Goal: Task Accomplishment & Management: Use online tool/utility

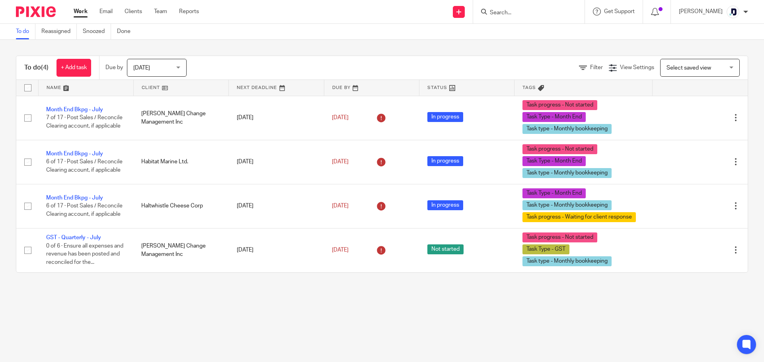
click at [114, 13] on ul "Work Email Clients Team Reports" at bounding box center [142, 12] width 137 height 8
click at [111, 12] on link "Email" at bounding box center [105, 12] width 13 height 8
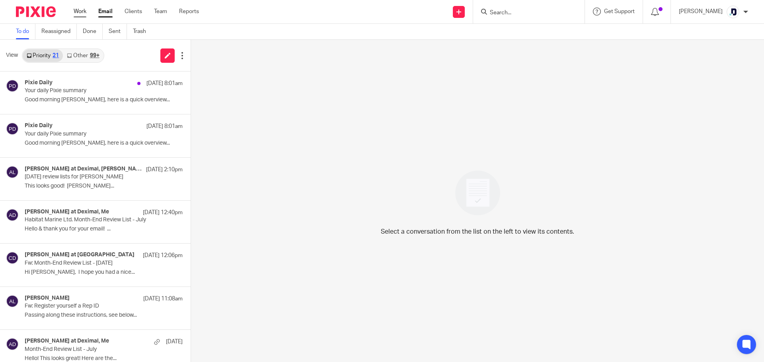
click at [76, 11] on link "Work" at bounding box center [80, 12] width 13 height 8
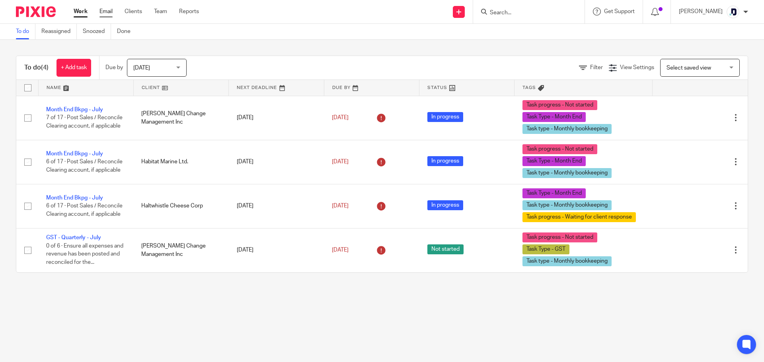
click at [106, 12] on link "Email" at bounding box center [105, 12] width 13 height 8
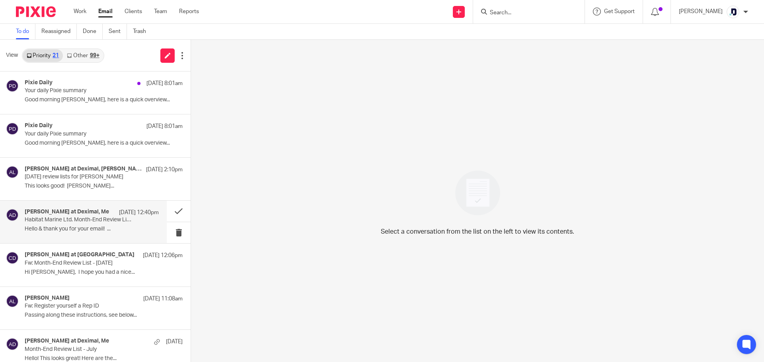
click at [74, 225] on div "Chrissy at Deximal, Me Aug 11 12:40pm Habitat Marine Ltd. Month-End Review List…" at bounding box center [92, 222] width 134 height 27
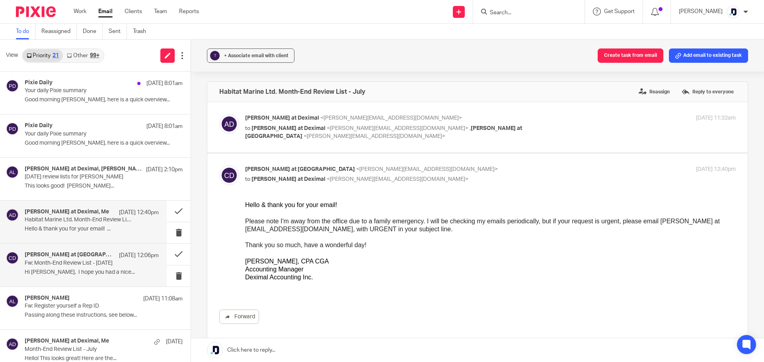
click at [89, 278] on div "Chrissy at Deximal Aug 11 12:06pm Fw: Month-End Review List - July 2025 Hi Aman…" at bounding box center [92, 265] width 134 height 27
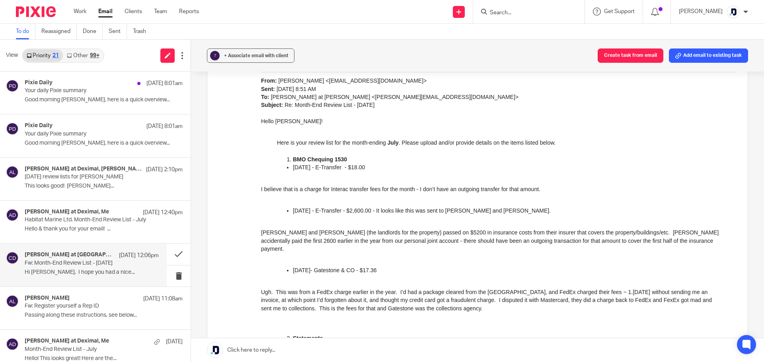
scroll to position [477, 0]
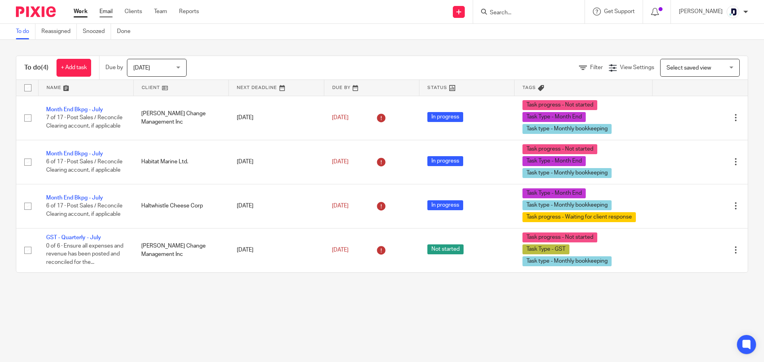
click at [111, 13] on link "Email" at bounding box center [105, 12] width 13 height 8
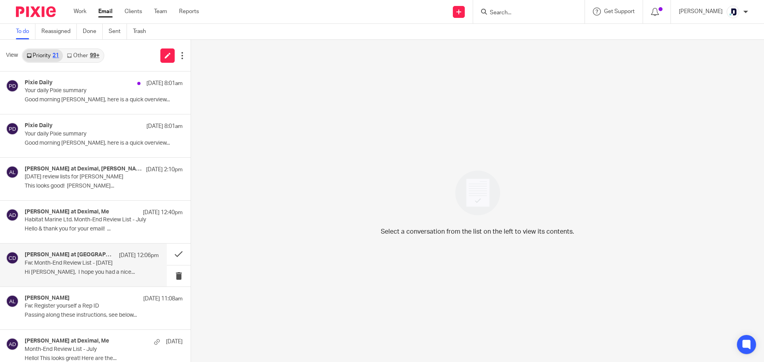
click at [98, 261] on p "Fw: Month-End Review List - [DATE]" at bounding box center [78, 263] width 107 height 7
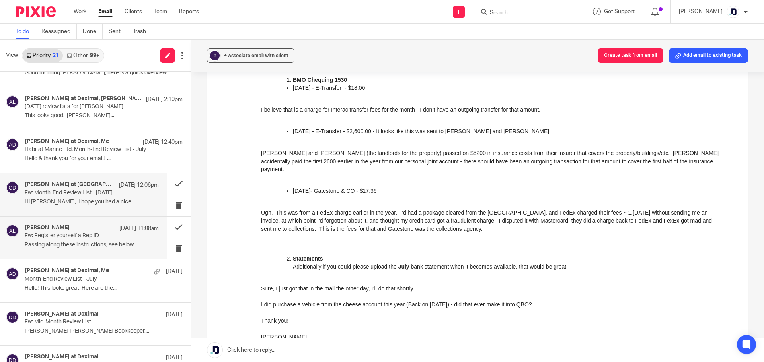
scroll to position [80, 0]
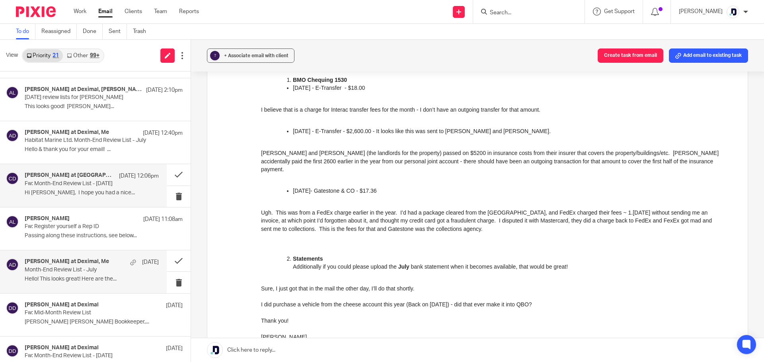
click at [83, 274] on div "Danielle at Deximal, Me Aug 6 Month-End Review List - July Hello! This looks gr…" at bounding box center [92, 272] width 134 height 27
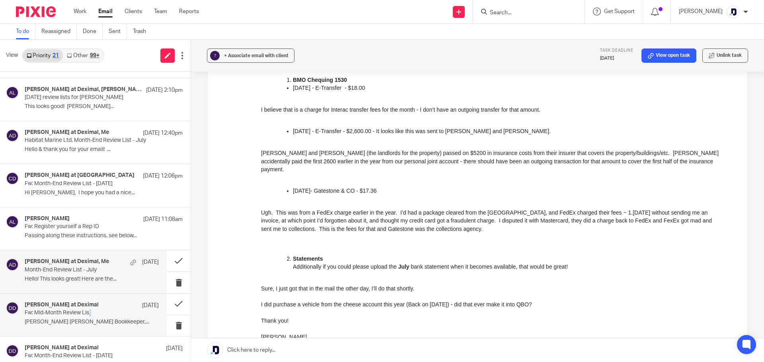
click at [91, 315] on p "Fw: Mid-Month Review List" at bounding box center [78, 313] width 107 height 7
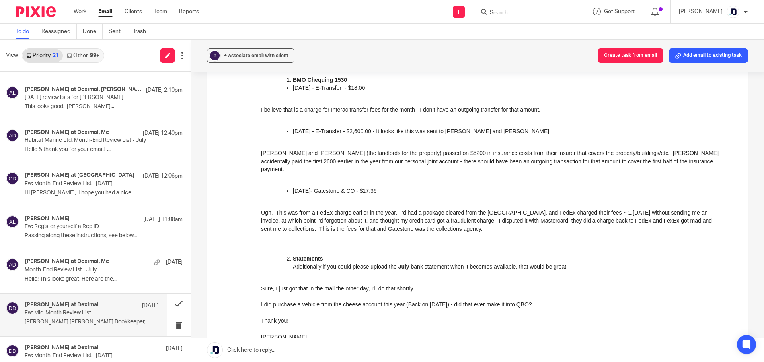
click at [61, 308] on h4 "Danielle at Deximal" at bounding box center [62, 305] width 74 height 7
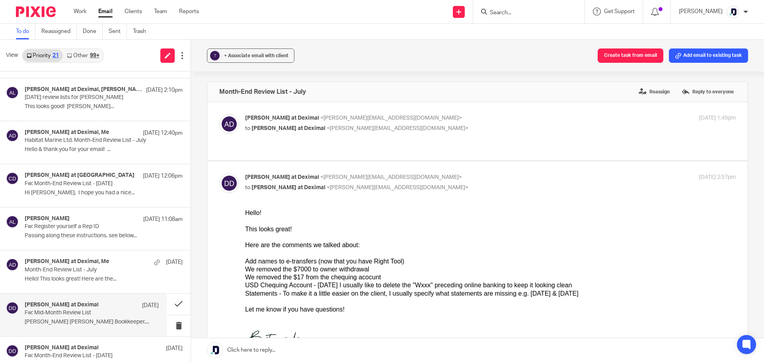
scroll to position [0, 0]
click at [72, 315] on p "Fw: Mid-Month Review List" at bounding box center [78, 313] width 107 height 7
click at [368, 131] on p "to Danielle at Deximal <danielle@deximal.ca>" at bounding box center [408, 129] width 327 height 8
checkbox input "true"
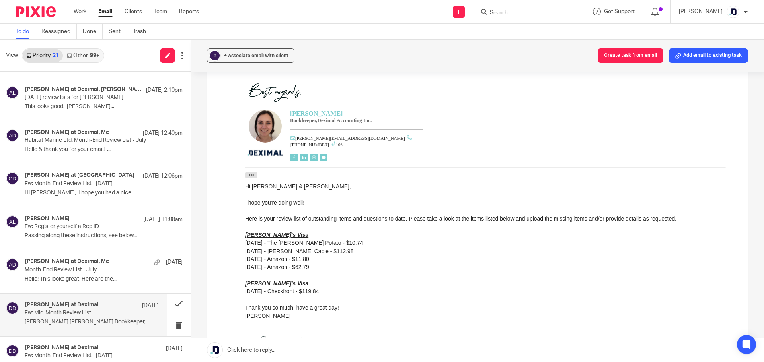
scroll to position [119, 0]
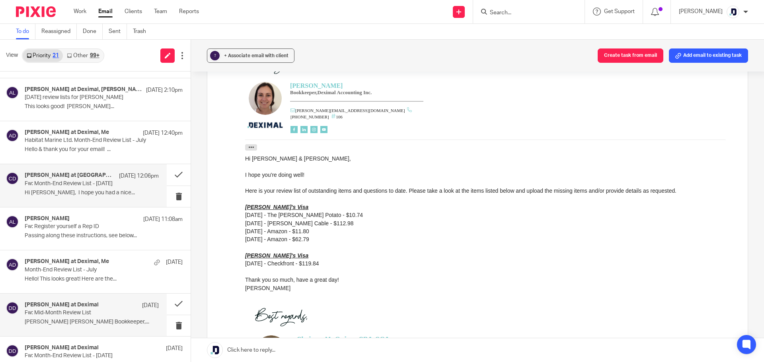
click at [101, 201] on div "Chrissy at Deximal Aug 11 12:06pm Fw: Month-End Review List - July 2025 Hi Aman…" at bounding box center [83, 185] width 167 height 43
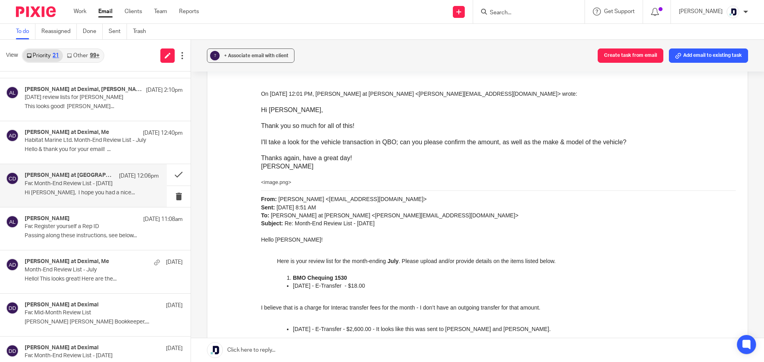
scroll to position [318, 0]
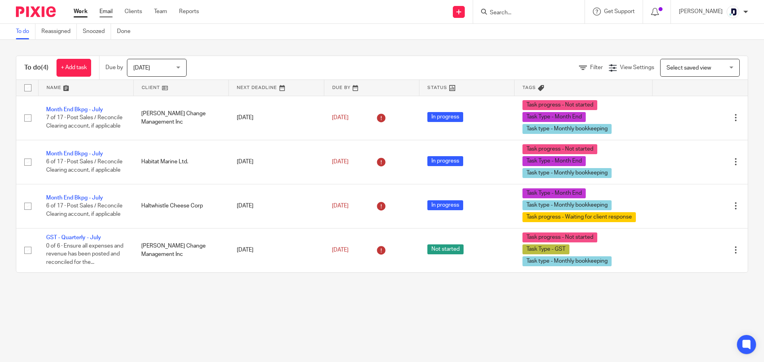
click at [110, 12] on link "Email" at bounding box center [105, 12] width 13 height 8
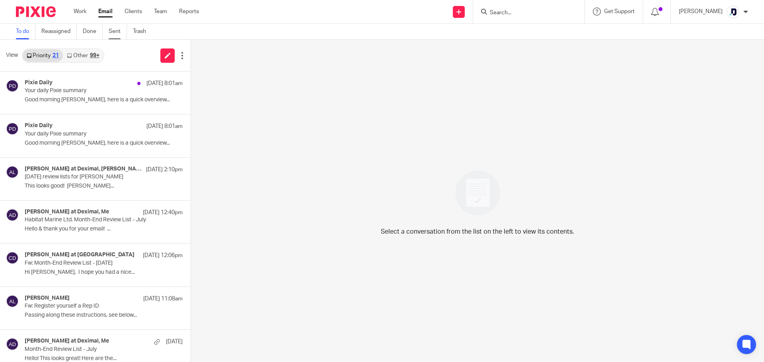
click at [112, 32] on link "Sent" at bounding box center [118, 32] width 18 height 16
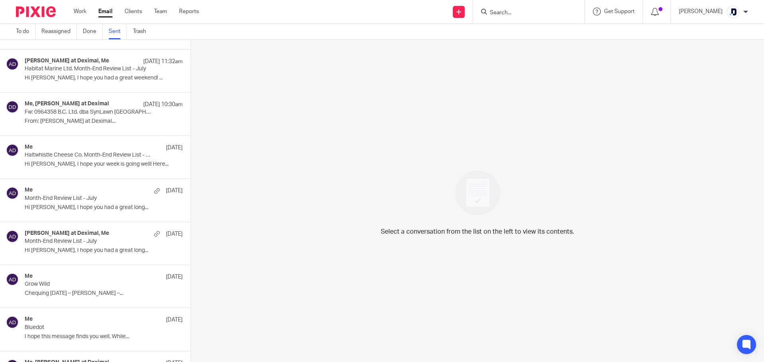
scroll to position [159, 0]
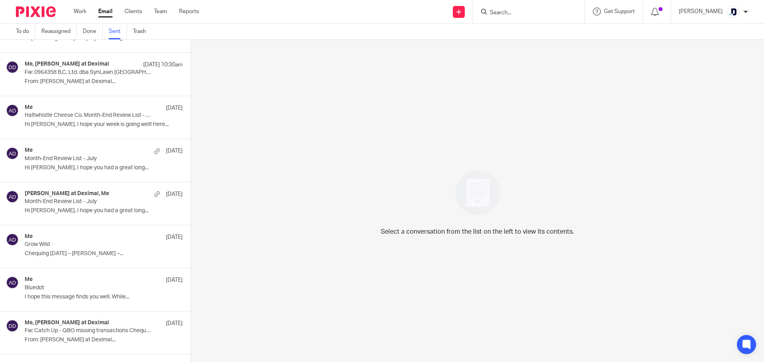
click at [111, 172] on div "Me Aug 6 Month-End Review List - July Hi Dawn-Marie, I hope you had a great lon…" at bounding box center [104, 160] width 158 height 27
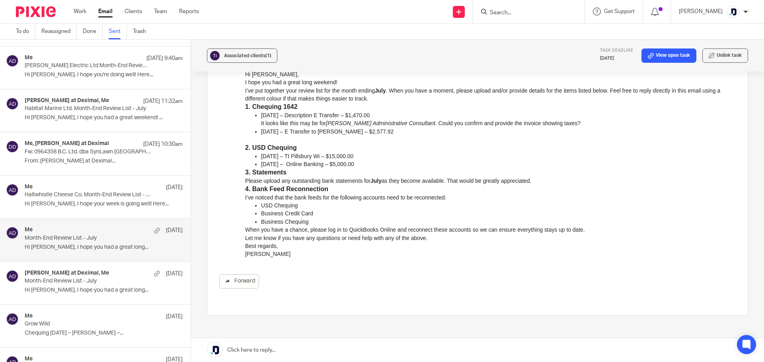
scroll to position [0, 0]
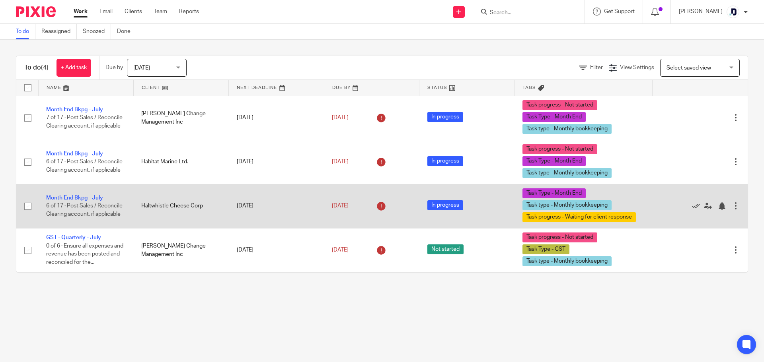
click at [94, 197] on link "Month End Bkpg - July" at bounding box center [74, 198] width 57 height 6
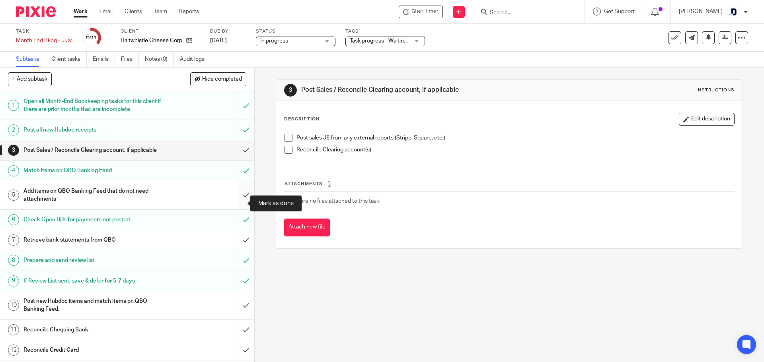
click at [235, 205] on input "submit" at bounding box center [127, 195] width 254 height 28
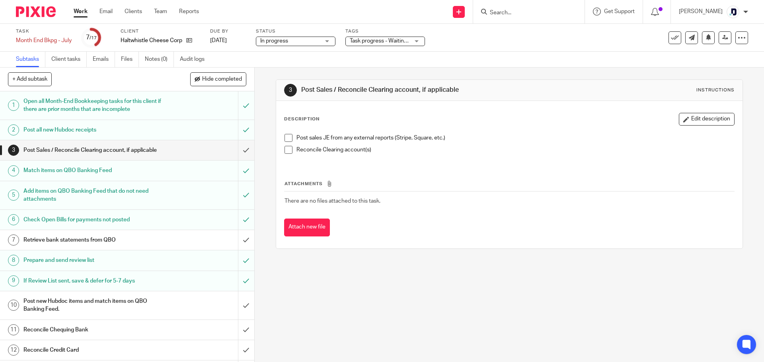
click at [237, 246] on input "submit" at bounding box center [127, 240] width 254 height 20
click at [414, 13] on div "Task completed." at bounding box center [569, 23] width 374 height 30
click at [415, 11] on div "Task completed." at bounding box center [569, 23] width 374 height 30
click at [403, 12] on icon at bounding box center [406, 12] width 6 height 6
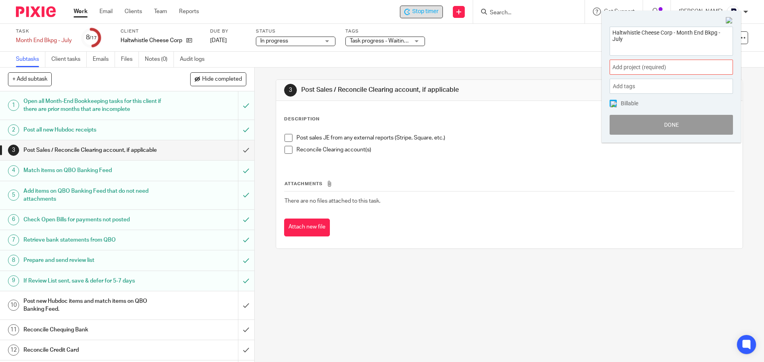
click at [636, 63] on div "Add project (required) :" at bounding box center [670, 67] width 123 height 15
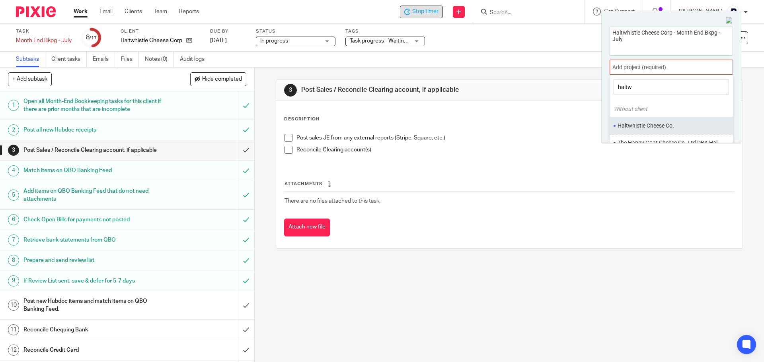
type input "haltw"
click at [647, 123] on li "Haltwhistle Cheese Co." at bounding box center [669, 126] width 104 height 8
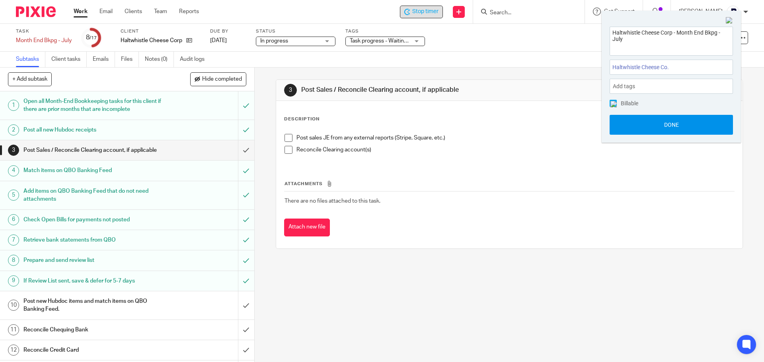
click at [658, 124] on button "Done" at bounding box center [670, 125] width 123 height 20
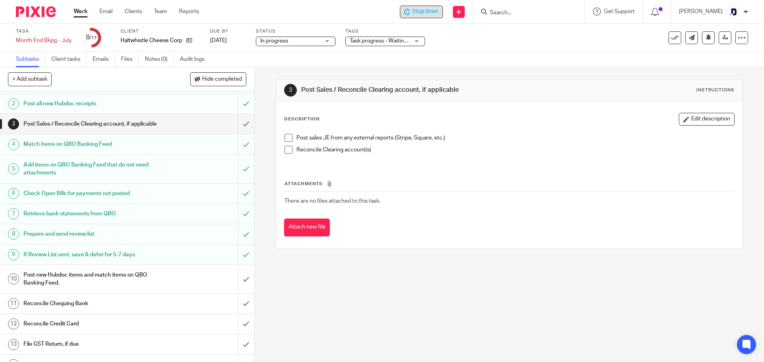
scroll to position [40, 0]
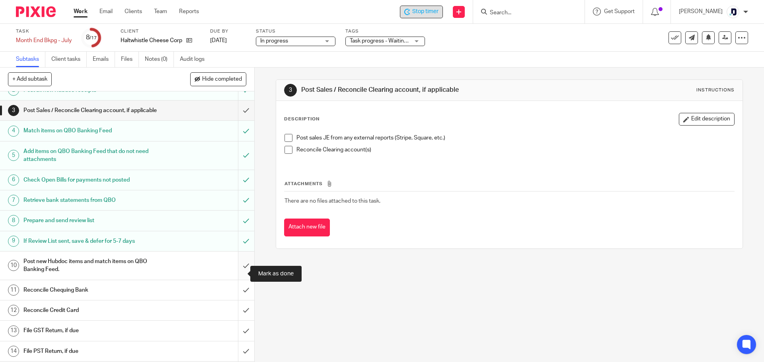
click at [233, 272] on input "submit" at bounding box center [127, 266] width 254 height 28
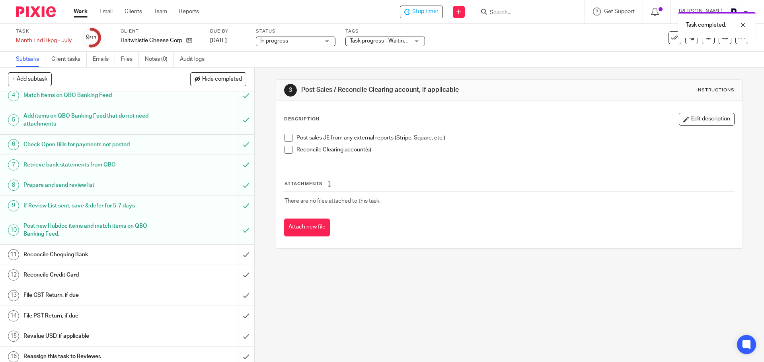
scroll to position [109, 0]
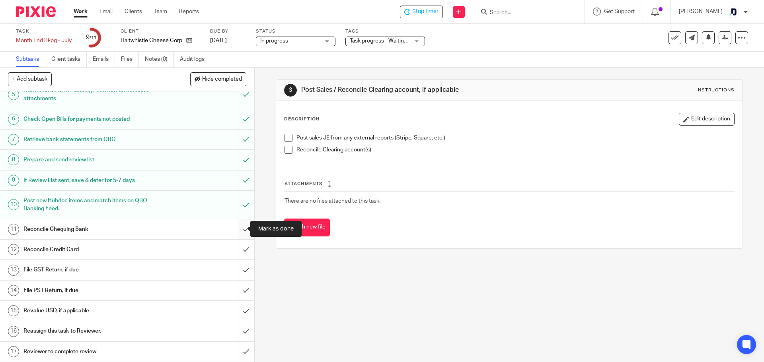
click at [235, 229] on input "submit" at bounding box center [127, 230] width 254 height 20
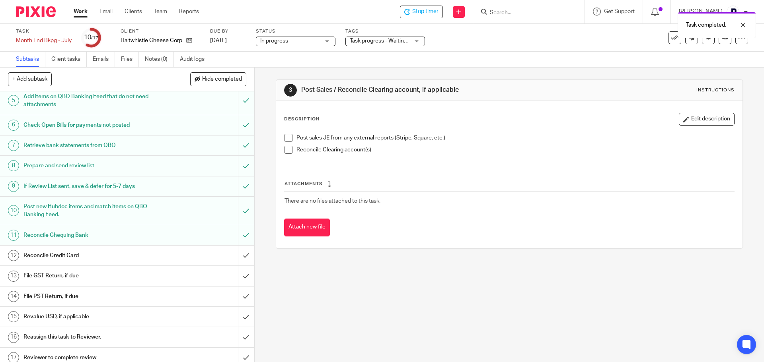
scroll to position [109, 0]
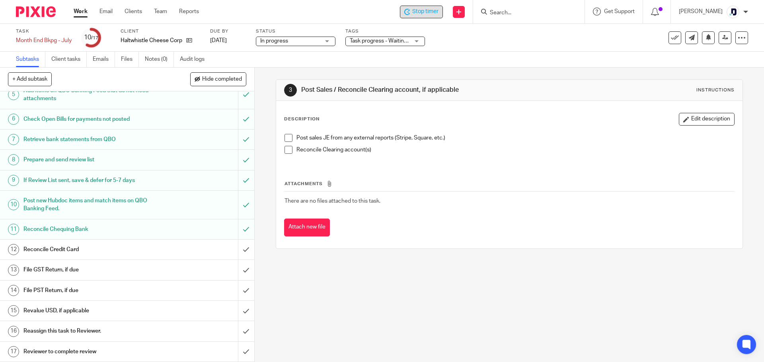
click at [422, 9] on span "Stop timer" at bounding box center [425, 12] width 26 height 8
click at [415, 13] on span "Start timer" at bounding box center [424, 12] width 27 height 8
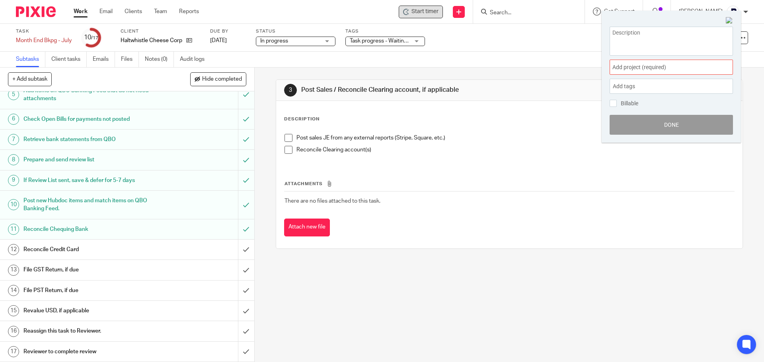
click at [405, 10] on icon at bounding box center [406, 12] width 6 height 6
click at [378, 15] on div "Start timer Send new email Create task Add client Request signature Get Support…" at bounding box center [487, 11] width 553 height 23
click at [729, 20] on img at bounding box center [729, 20] width 7 height 7
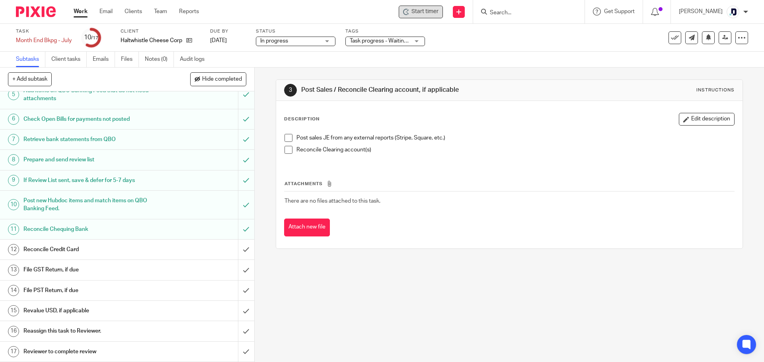
click at [400, 11] on div "Start timer" at bounding box center [421, 12] width 44 height 13
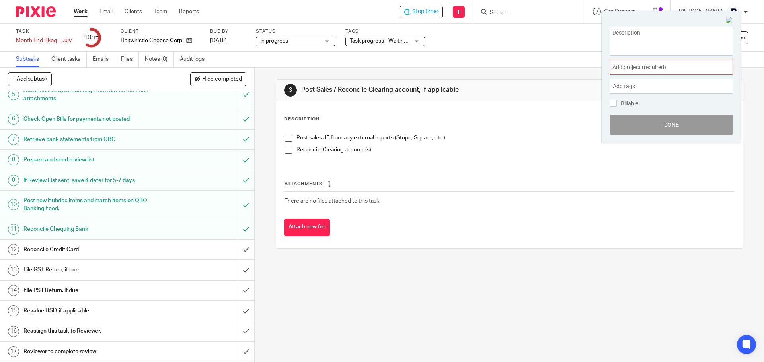
click at [646, 66] on span "Add project (required) :" at bounding box center [662, 67] width 100 height 8
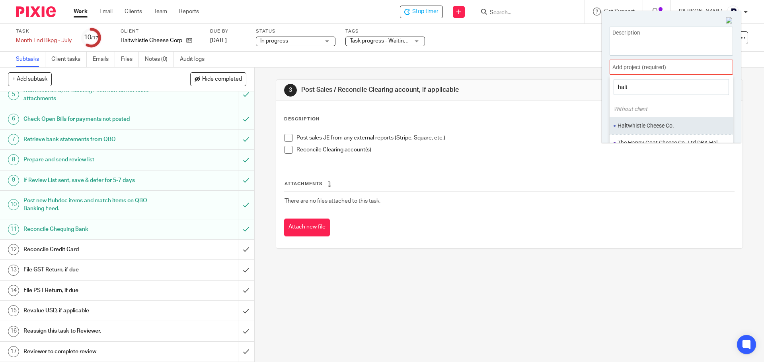
type input "halt"
click at [676, 126] on li "Haltwhistle Cheese Co." at bounding box center [669, 126] width 104 height 8
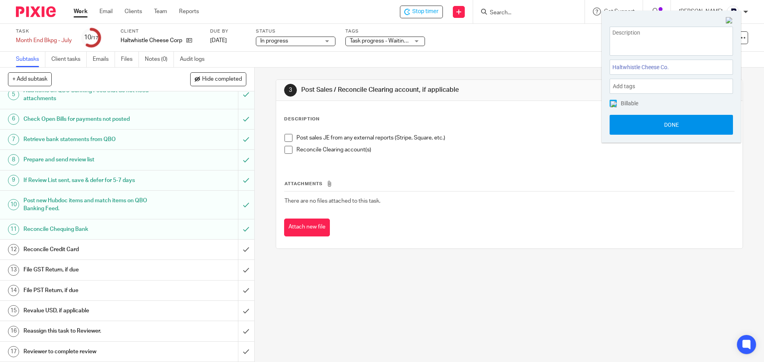
click at [671, 123] on button "Done" at bounding box center [670, 125] width 123 height 20
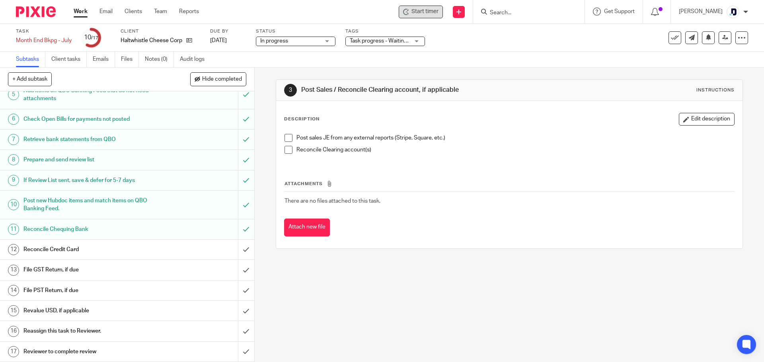
click at [412, 9] on span "Start timer" at bounding box center [424, 12] width 27 height 8
click at [403, 12] on icon at bounding box center [406, 12] width 6 height 6
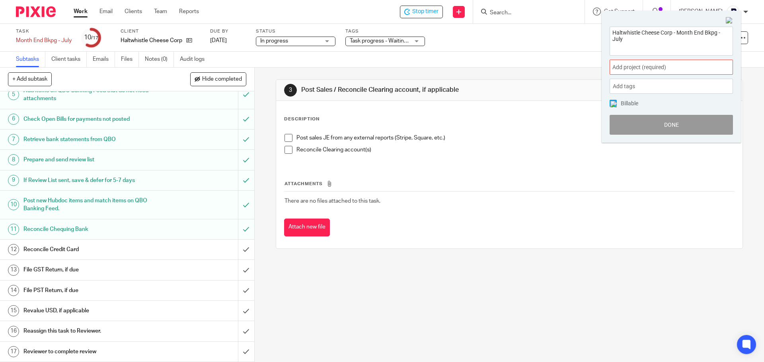
click at [632, 67] on span "Add project (required) :" at bounding box center [662, 67] width 100 height 8
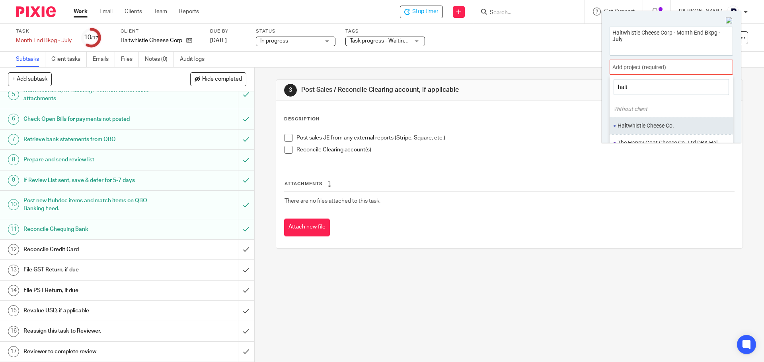
type input "halt"
click at [680, 128] on li "Haltwhistle Cheese Co." at bounding box center [669, 126] width 104 height 8
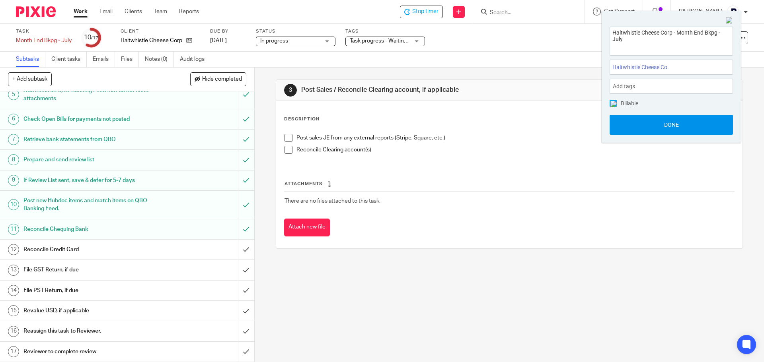
click at [676, 126] on button "Done" at bounding box center [670, 125] width 123 height 20
